Goal: Transaction & Acquisition: Purchase product/service

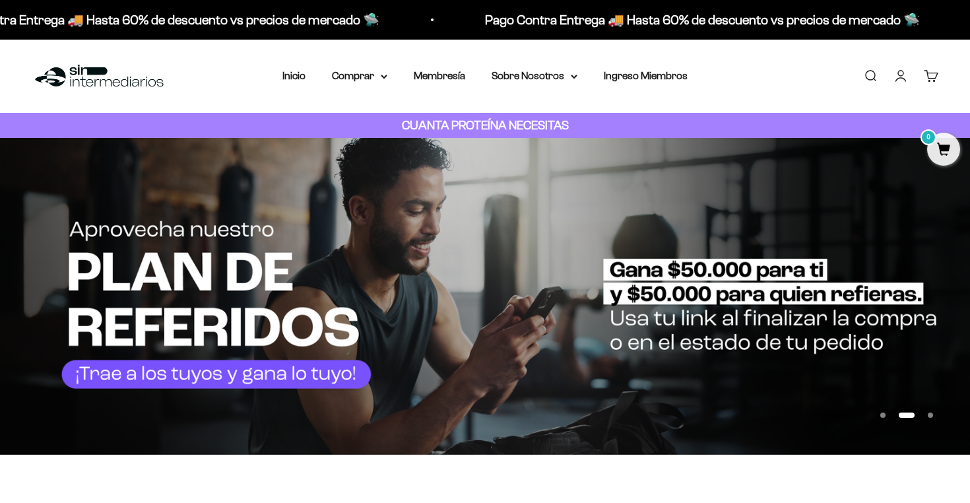
click at [905, 79] on link "Iniciar sesión" at bounding box center [901, 76] width 15 height 15
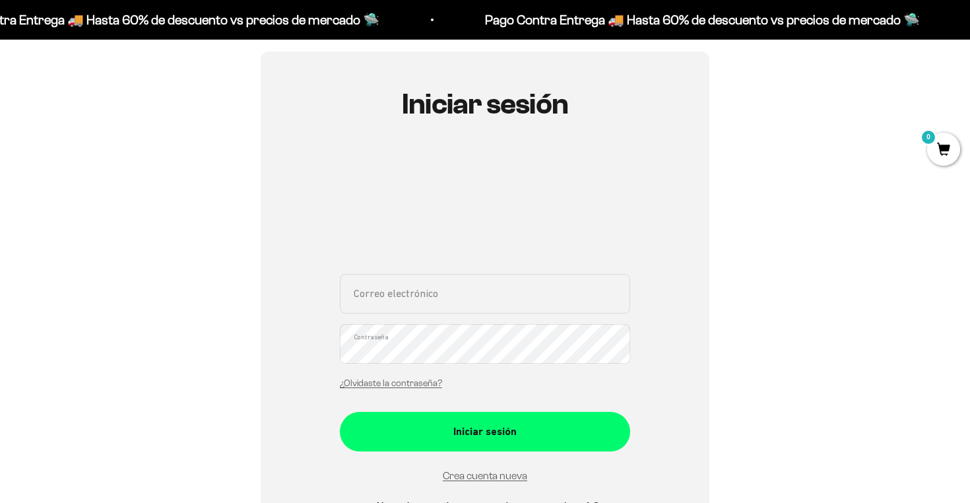
scroll to position [129, 0]
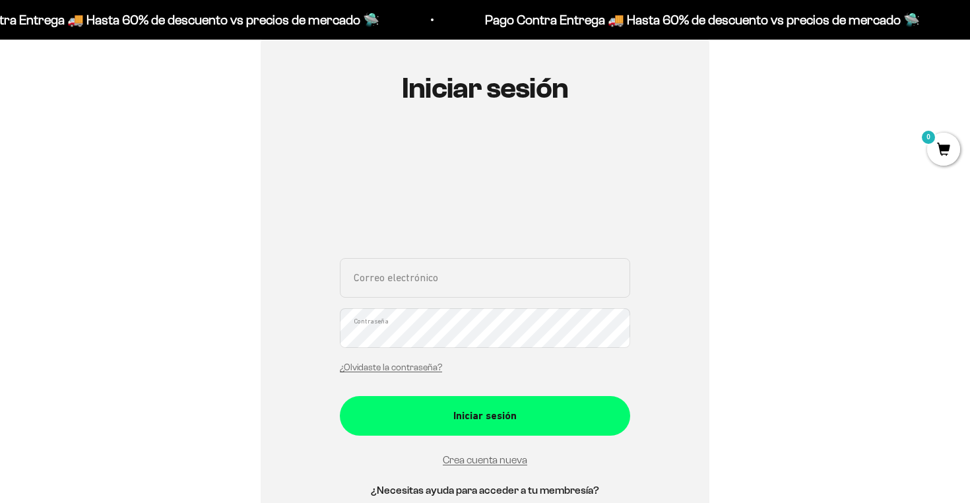
click at [431, 284] on input "Correo electrónico" at bounding box center [485, 278] width 290 height 40
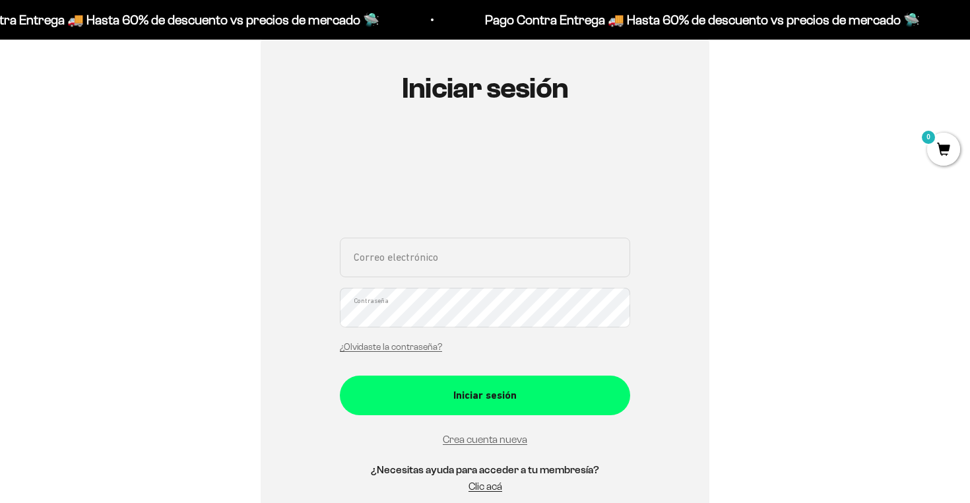
type input "josetoeche2000@hotmail.com"
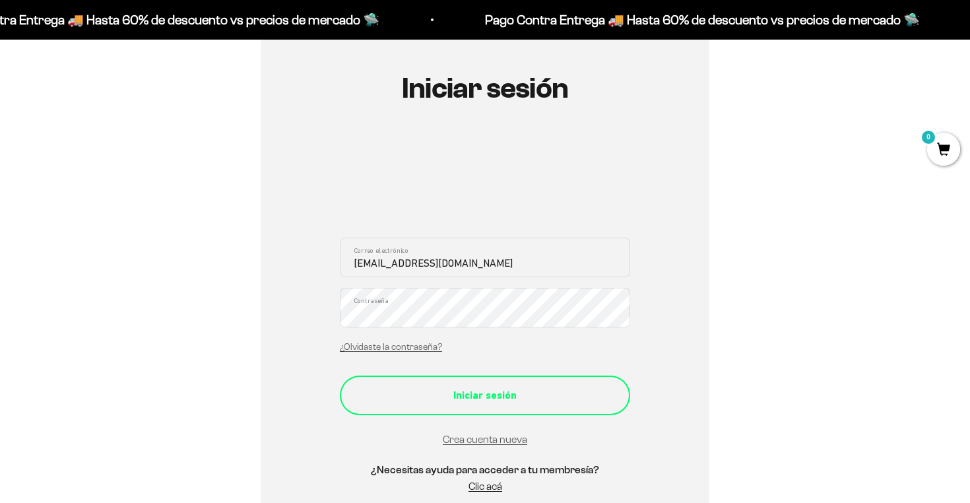
click at [495, 379] on button "Iniciar sesión" at bounding box center [485, 395] width 290 height 40
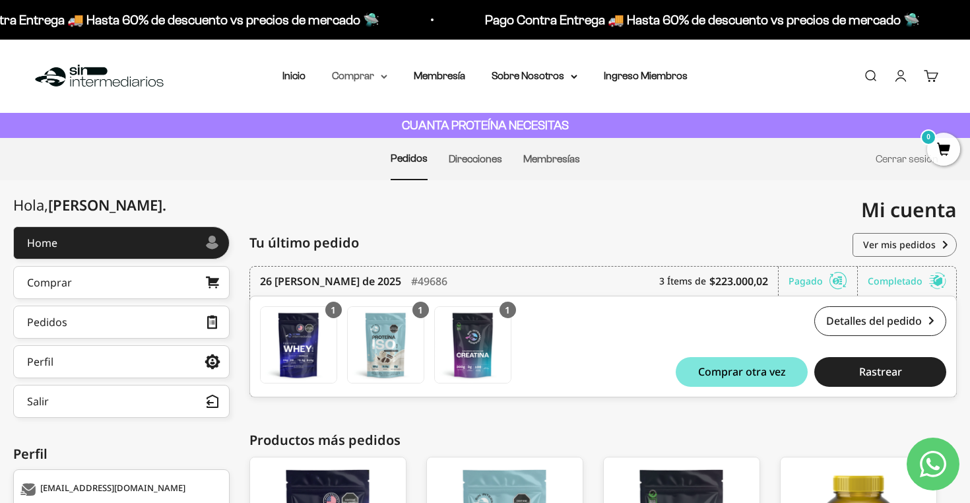
click at [354, 76] on summary "Comprar" at bounding box center [359, 75] width 55 height 17
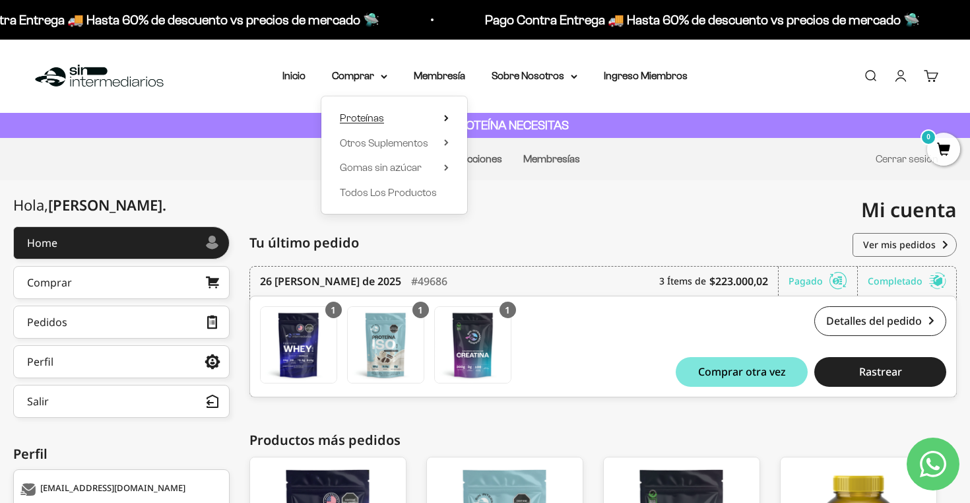
click at [387, 114] on summary "Proteínas" at bounding box center [394, 118] width 109 height 17
click at [386, 187] on span "Todos Los Productos" at bounding box center [388, 192] width 97 height 11
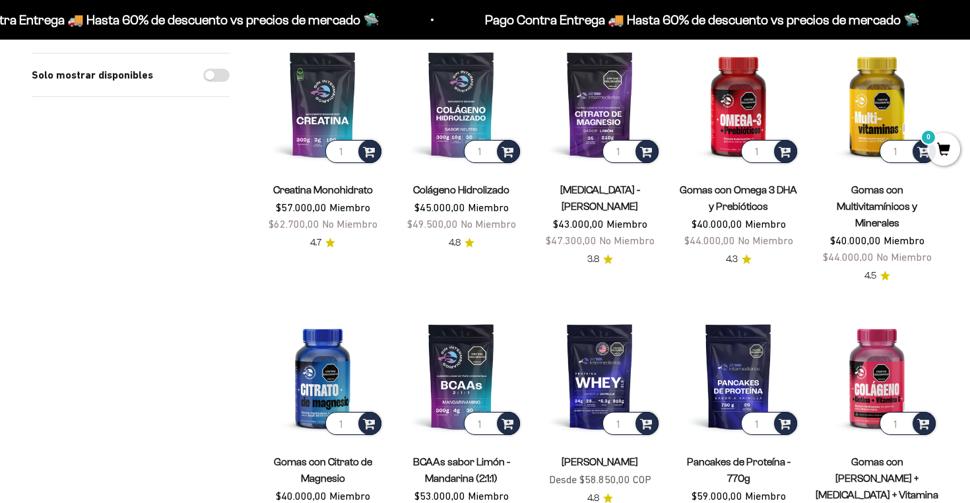
scroll to position [181, 0]
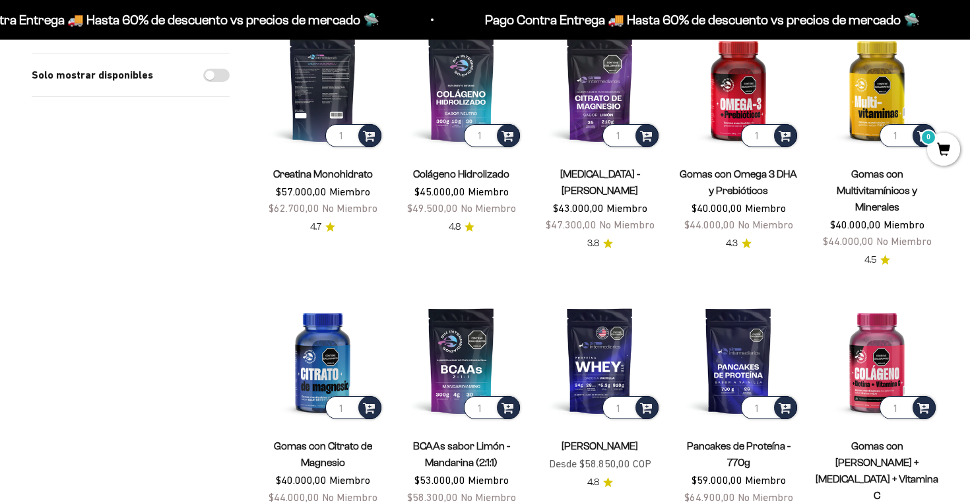
click at [325, 112] on img at bounding box center [322, 88] width 123 height 123
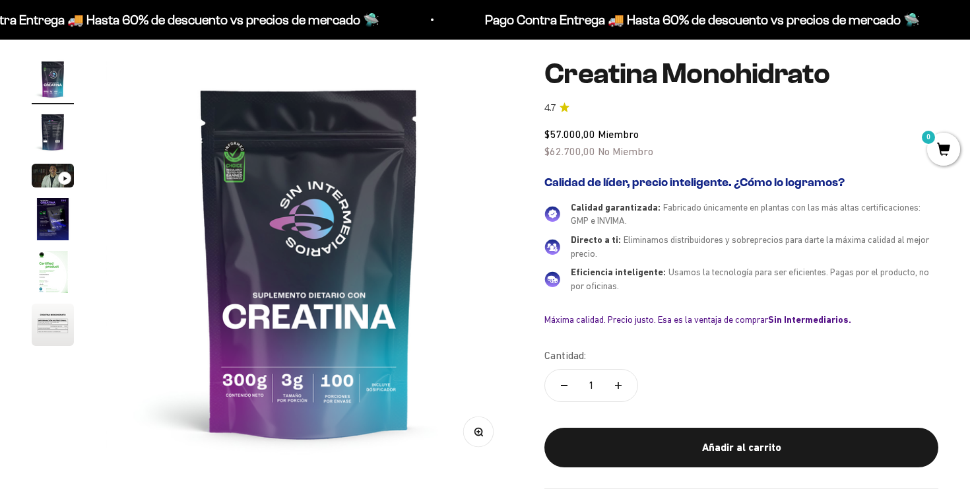
click at [616, 382] on icon "Aumentar cantidad" at bounding box center [618, 385] width 7 height 7
type input "3"
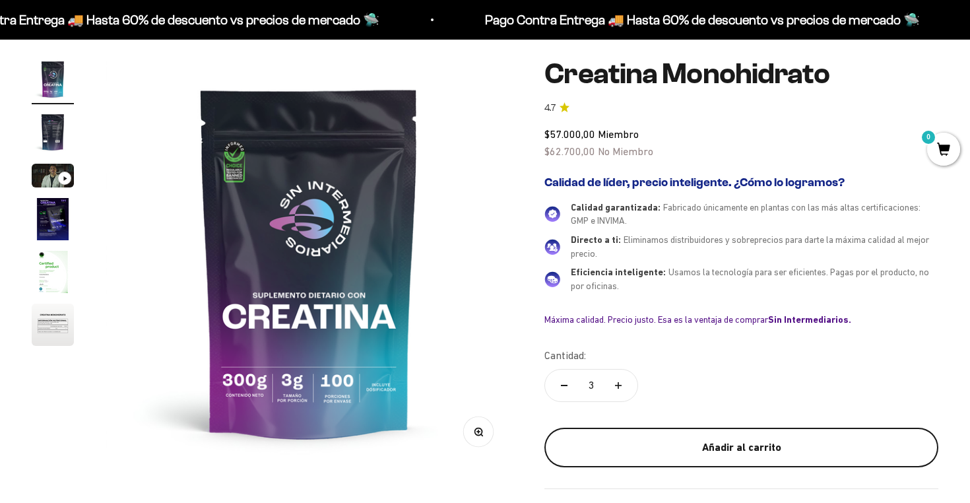
click at [677, 439] on div "Añadir al carrito" at bounding box center [741, 447] width 341 height 17
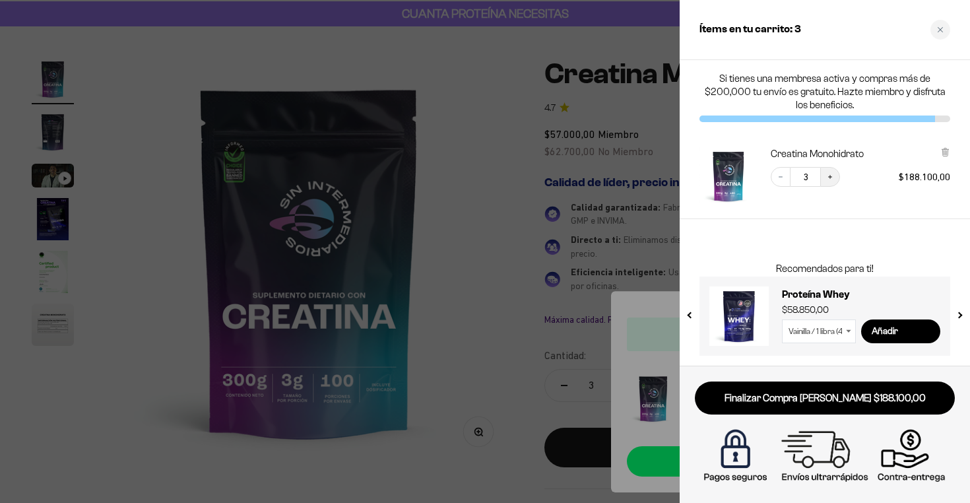
click at [831, 177] on icon "Increase quantity" at bounding box center [830, 177] width 8 height 8
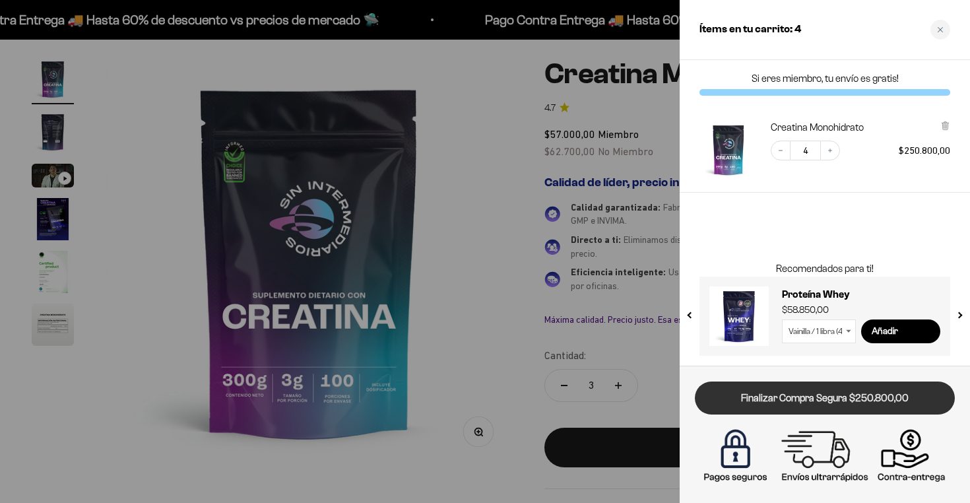
click at [816, 399] on link "Finalizar Compra Segura $250.800,00" at bounding box center [825, 398] width 260 height 34
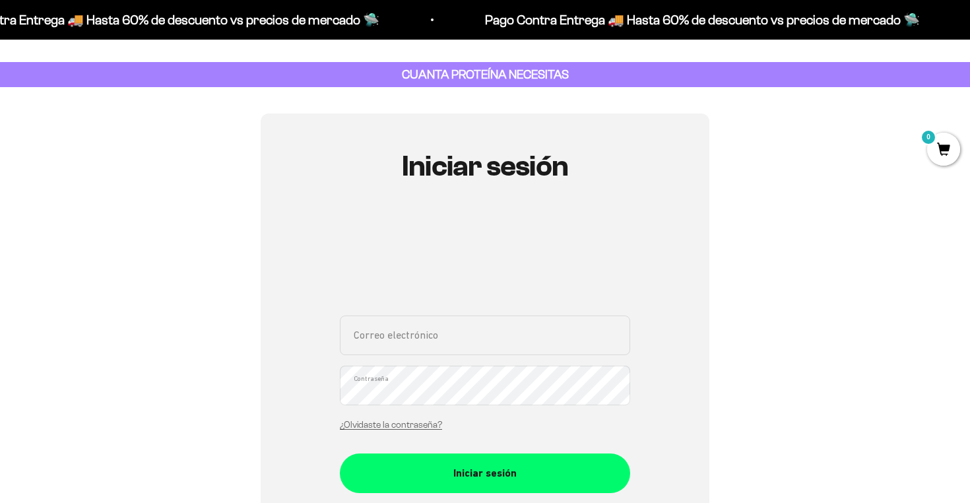
scroll to position [64, 0]
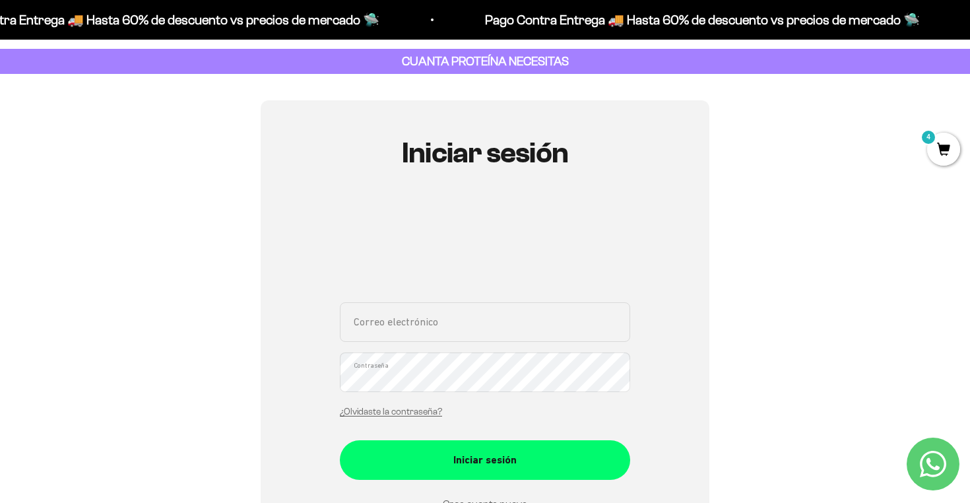
click at [451, 322] on input "Correo electrónico" at bounding box center [485, 322] width 290 height 40
type input "josetoeche2000@hotmail.com"
click at [340, 440] on button "Iniciar sesión" at bounding box center [485, 460] width 290 height 40
